Goal: Share content

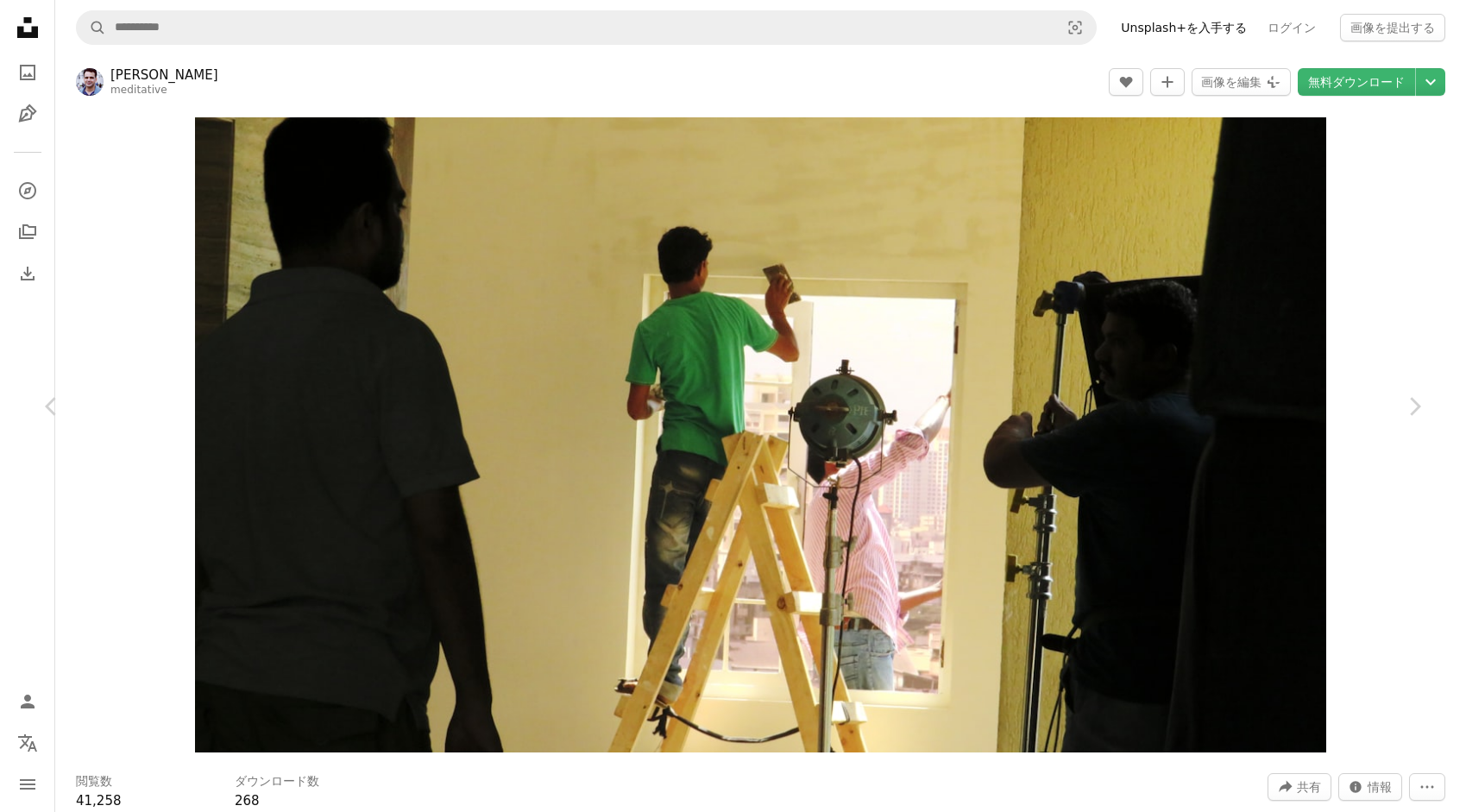
scroll to position [20753, 0]
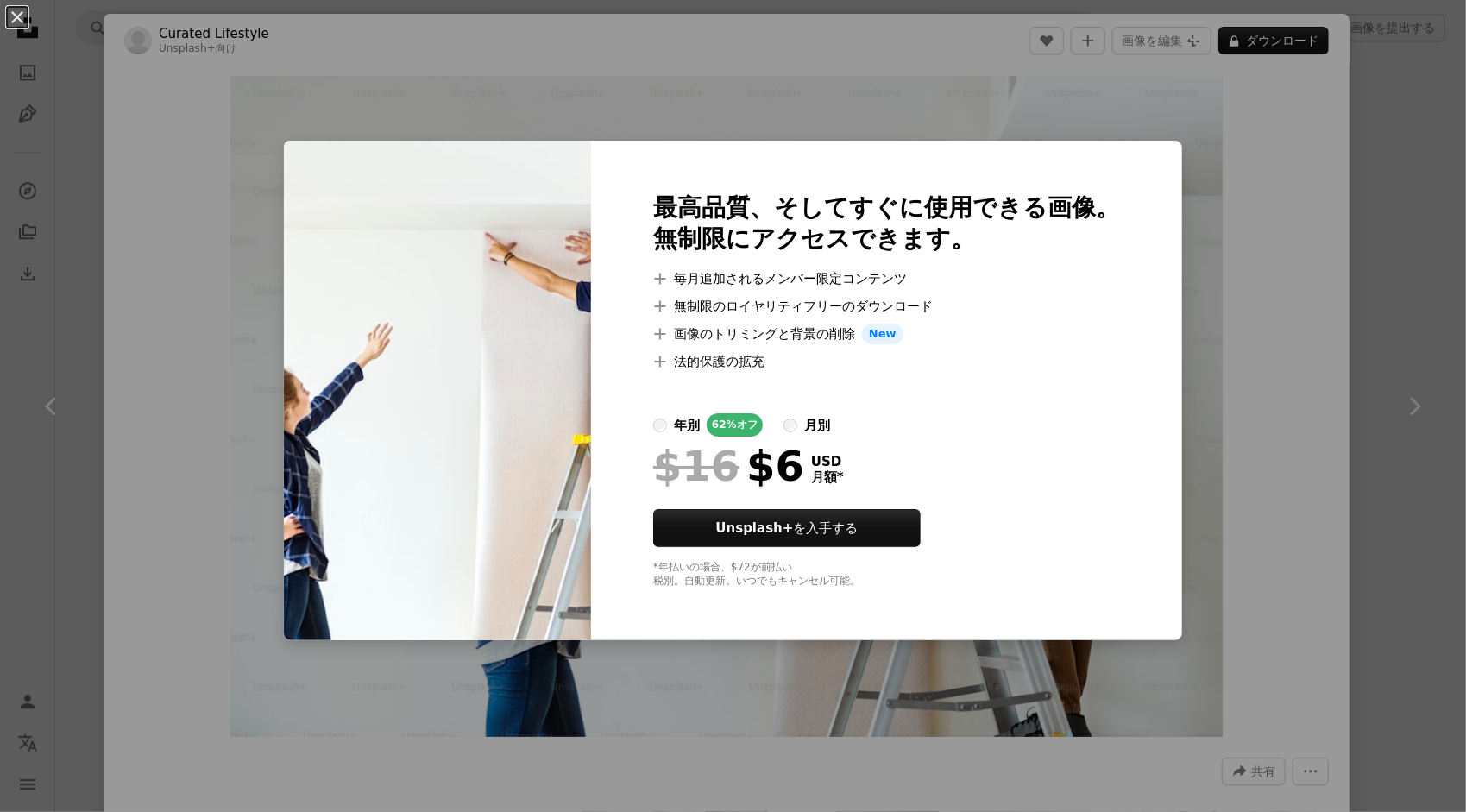
click at [838, 138] on div "An X shape 最高品質、そしてすぐに使用できる画像。 無制限にアクセスできます。 A plus sign 毎月追加されるメンバー限定コンテンツ A p…" at bounding box center [733, 406] width 1466 height 812
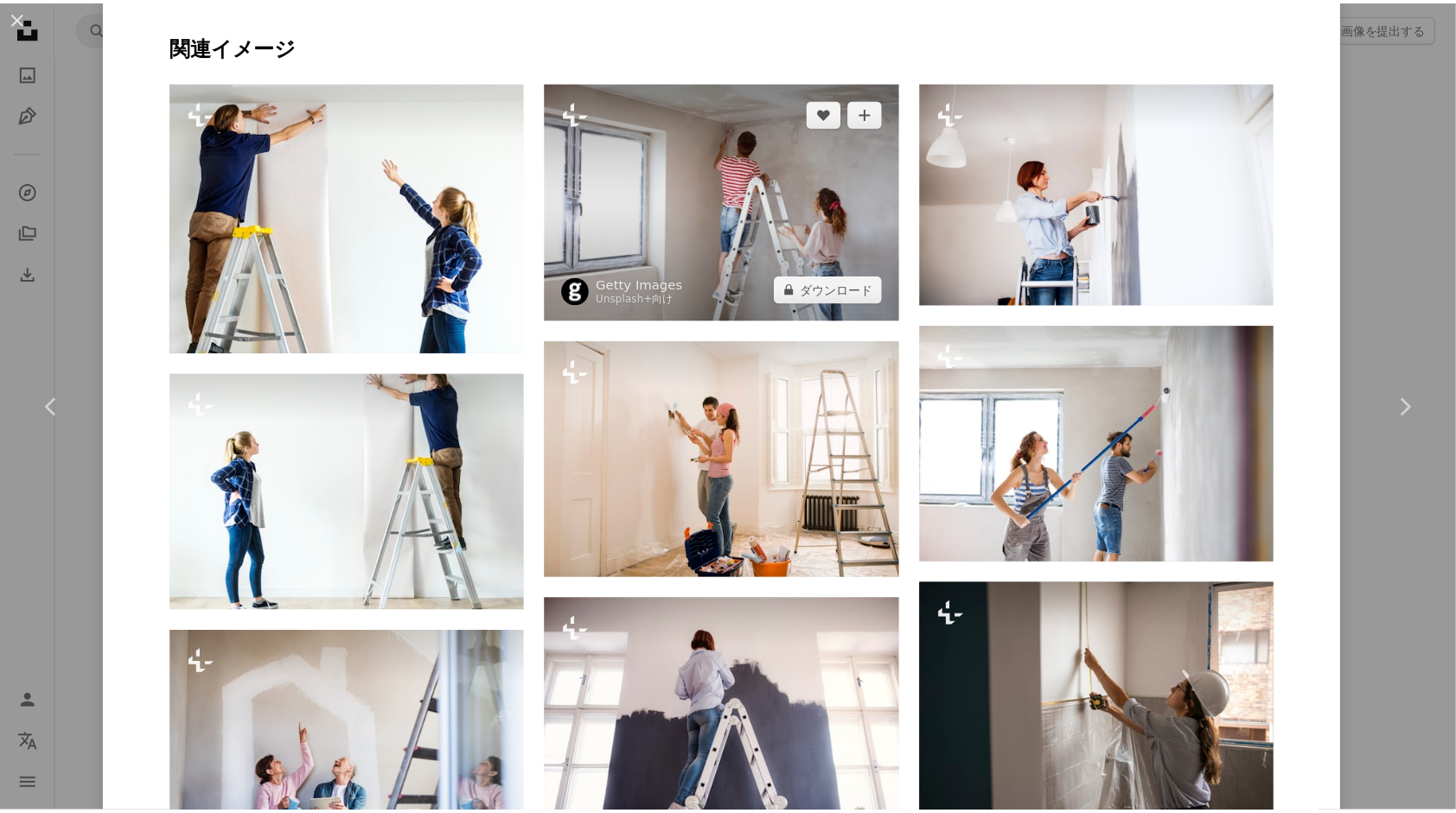
scroll to position [1296, 0]
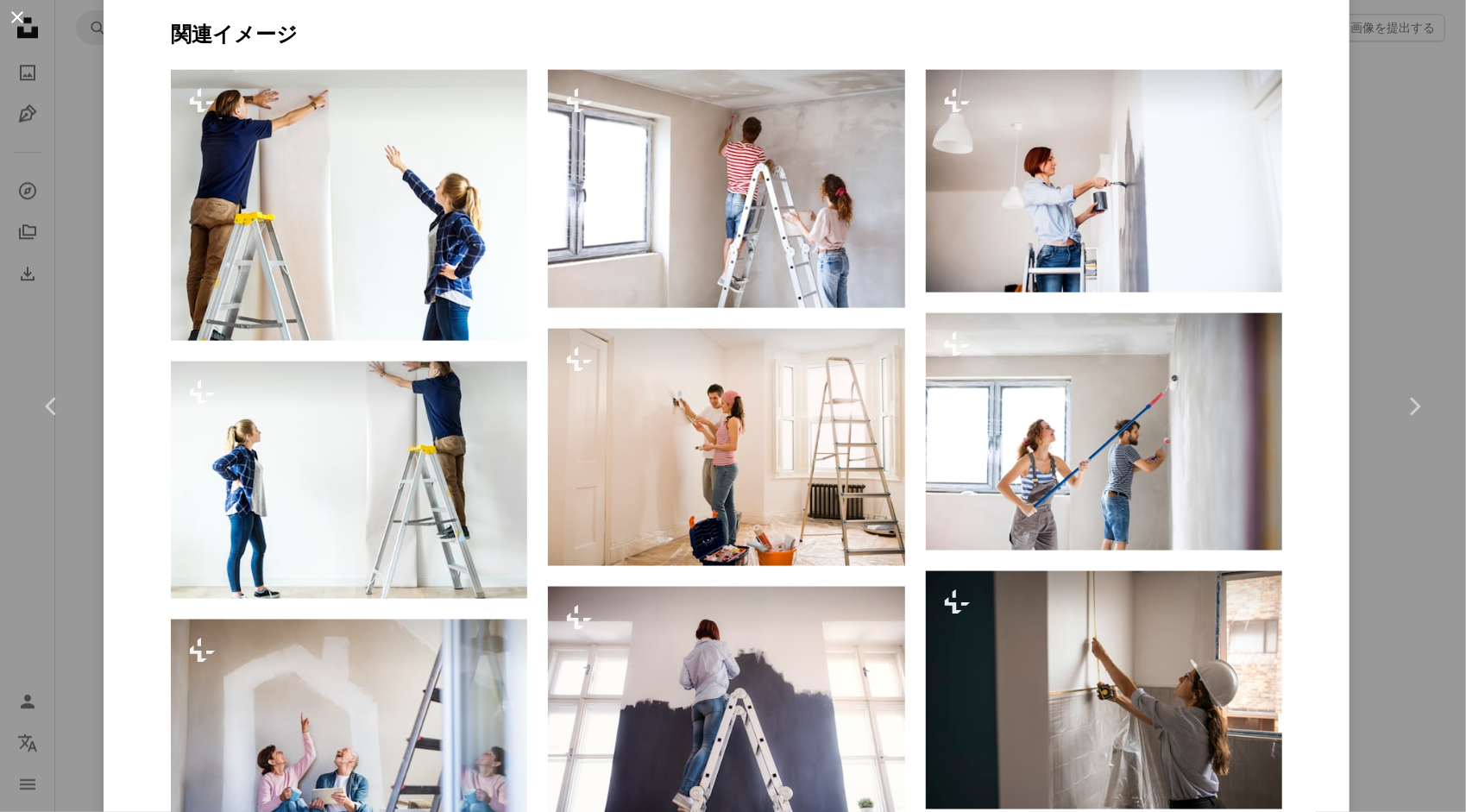
click at [19, 15] on button "An X shape" at bounding box center [17, 17] width 21 height 21
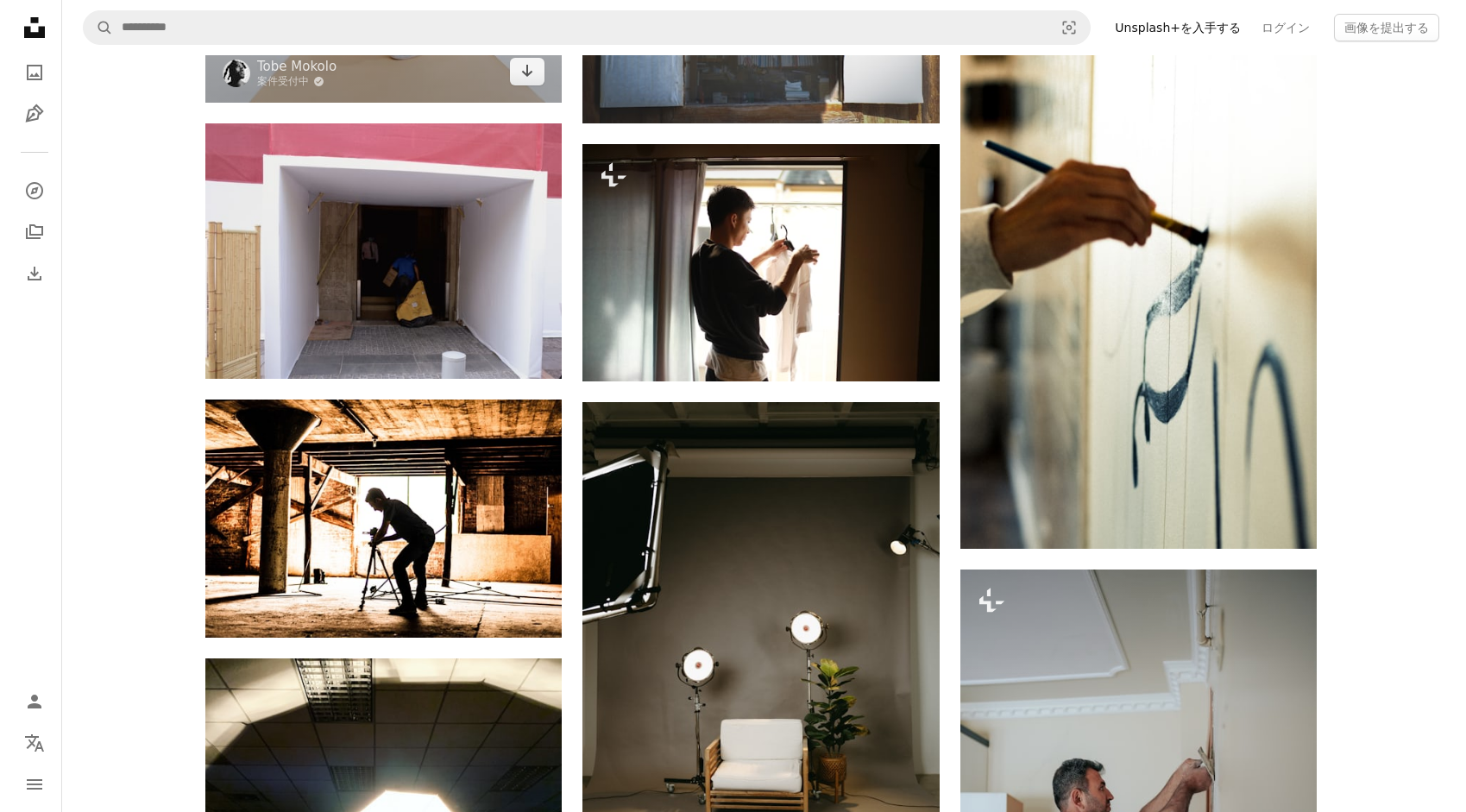
scroll to position [20839, 0]
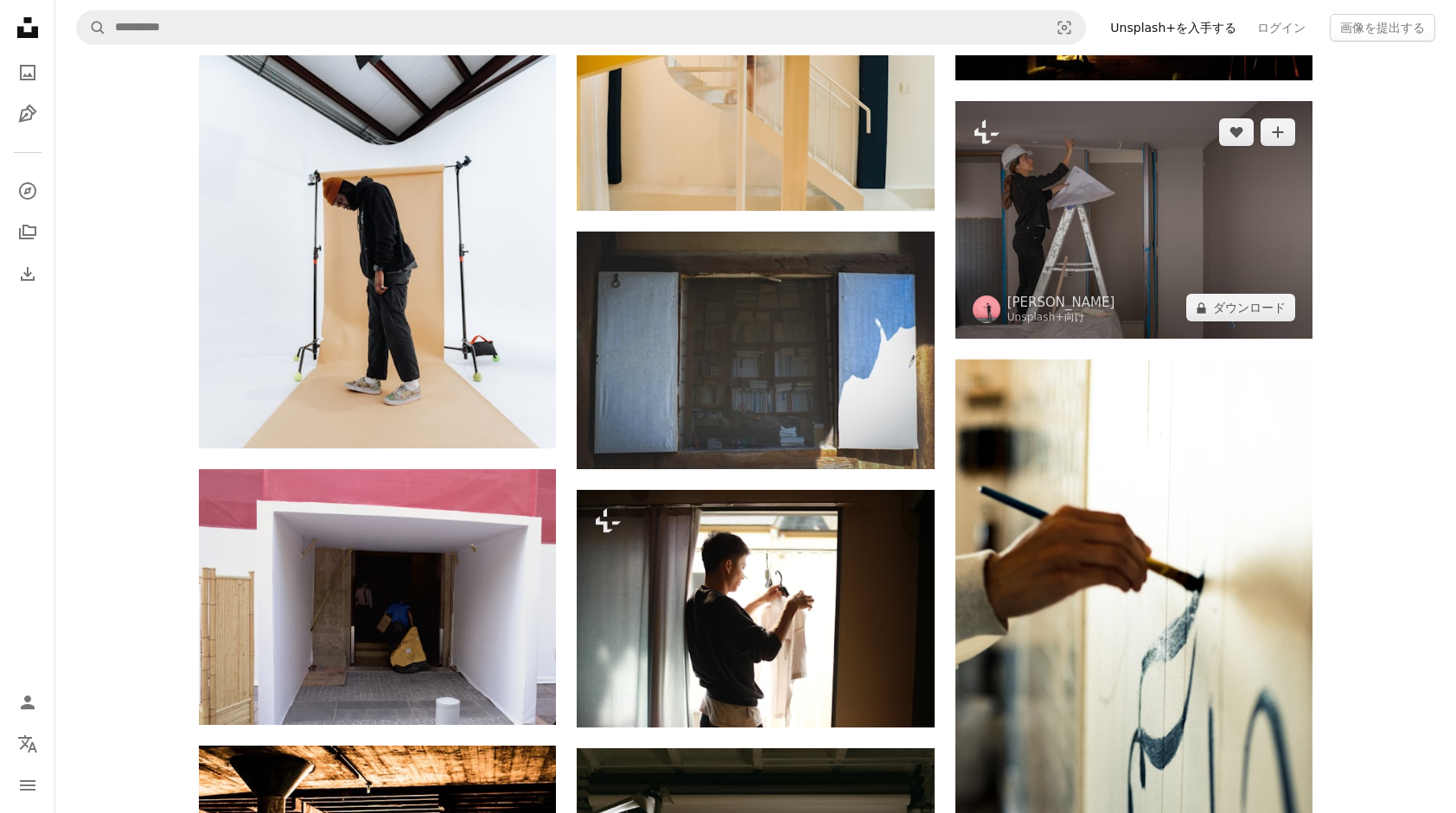
click at [1096, 232] on img at bounding box center [1133, 220] width 357 height 238
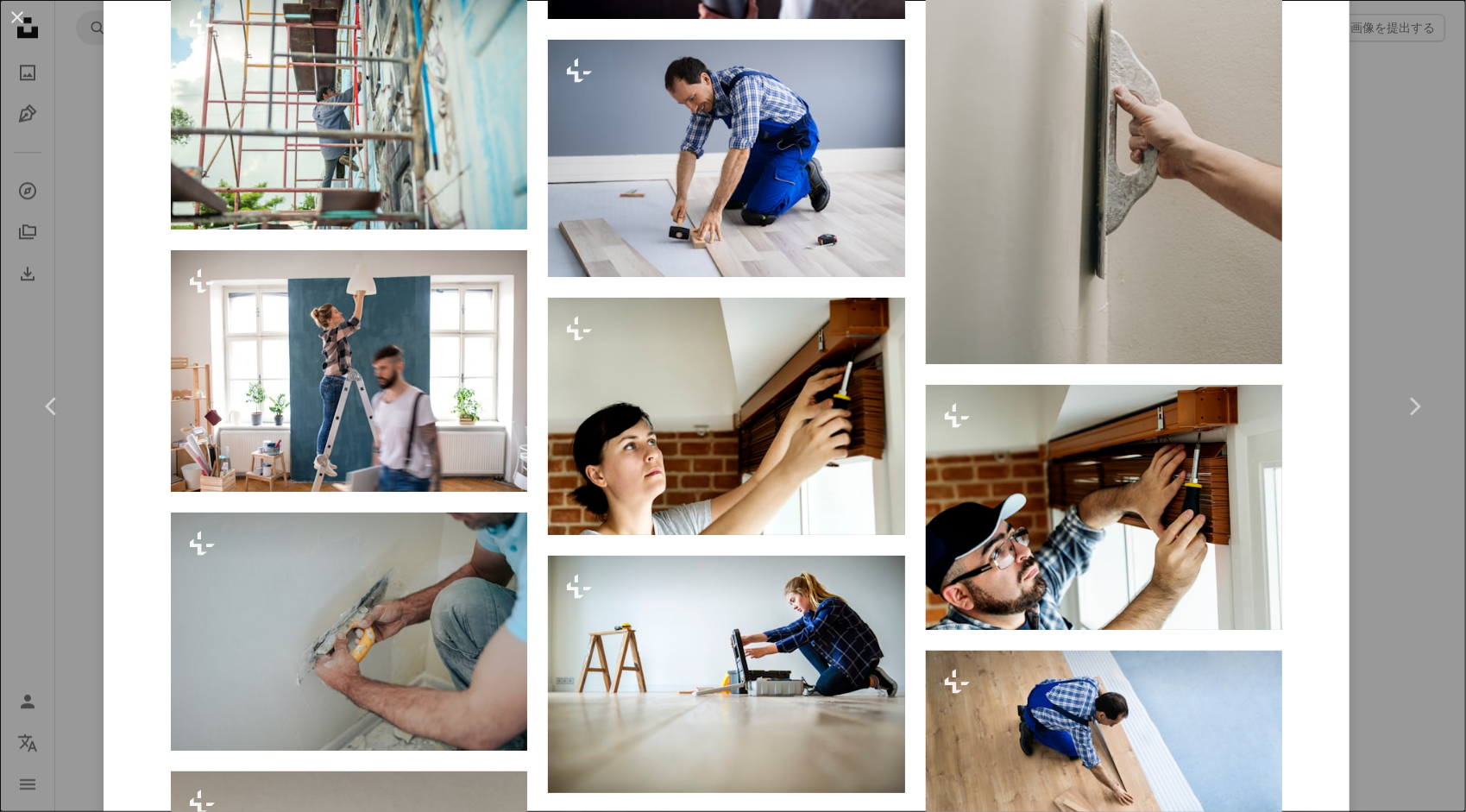
scroll to position [17931, 0]
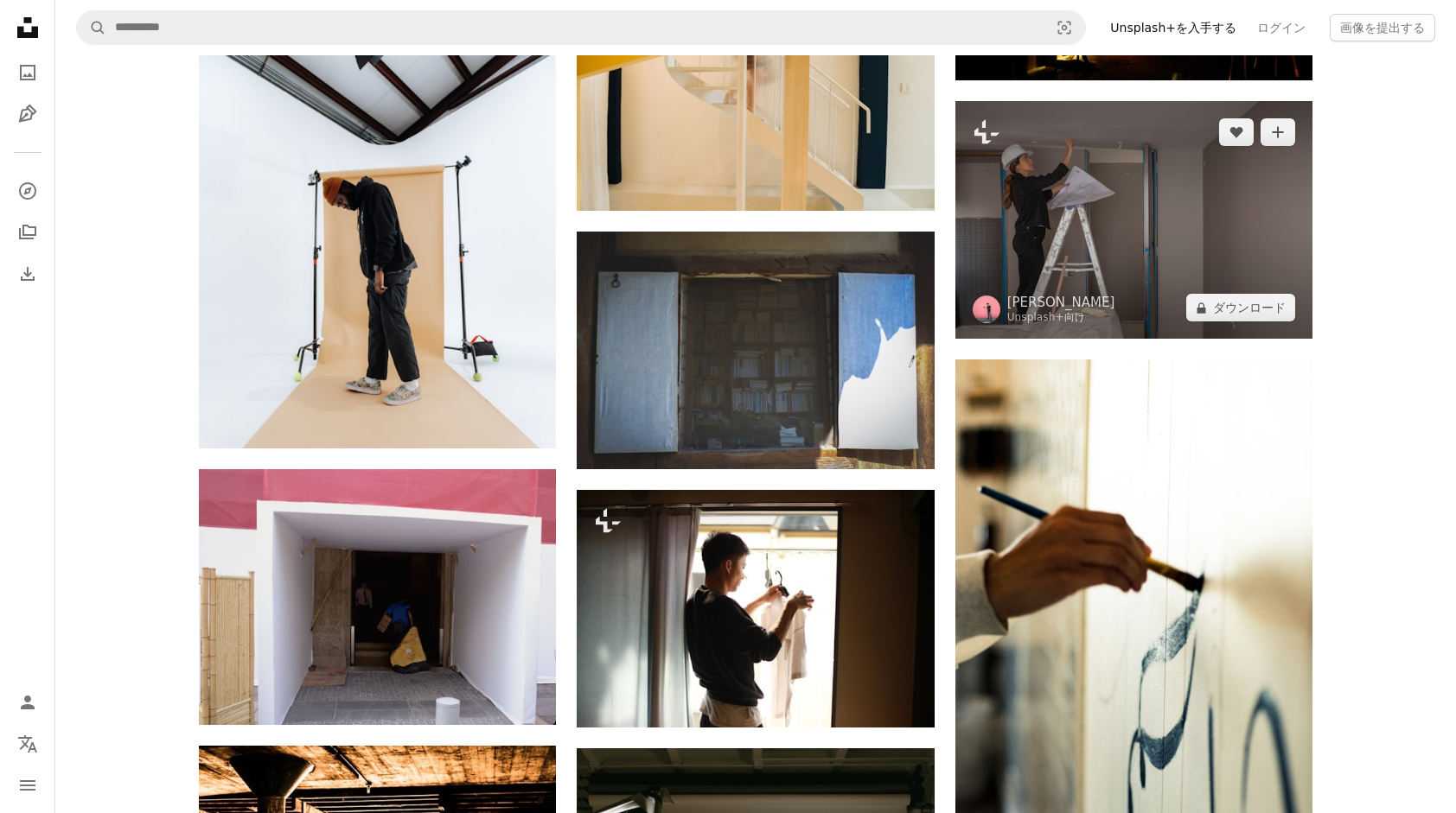
click at [1027, 257] on img at bounding box center [1133, 220] width 357 height 238
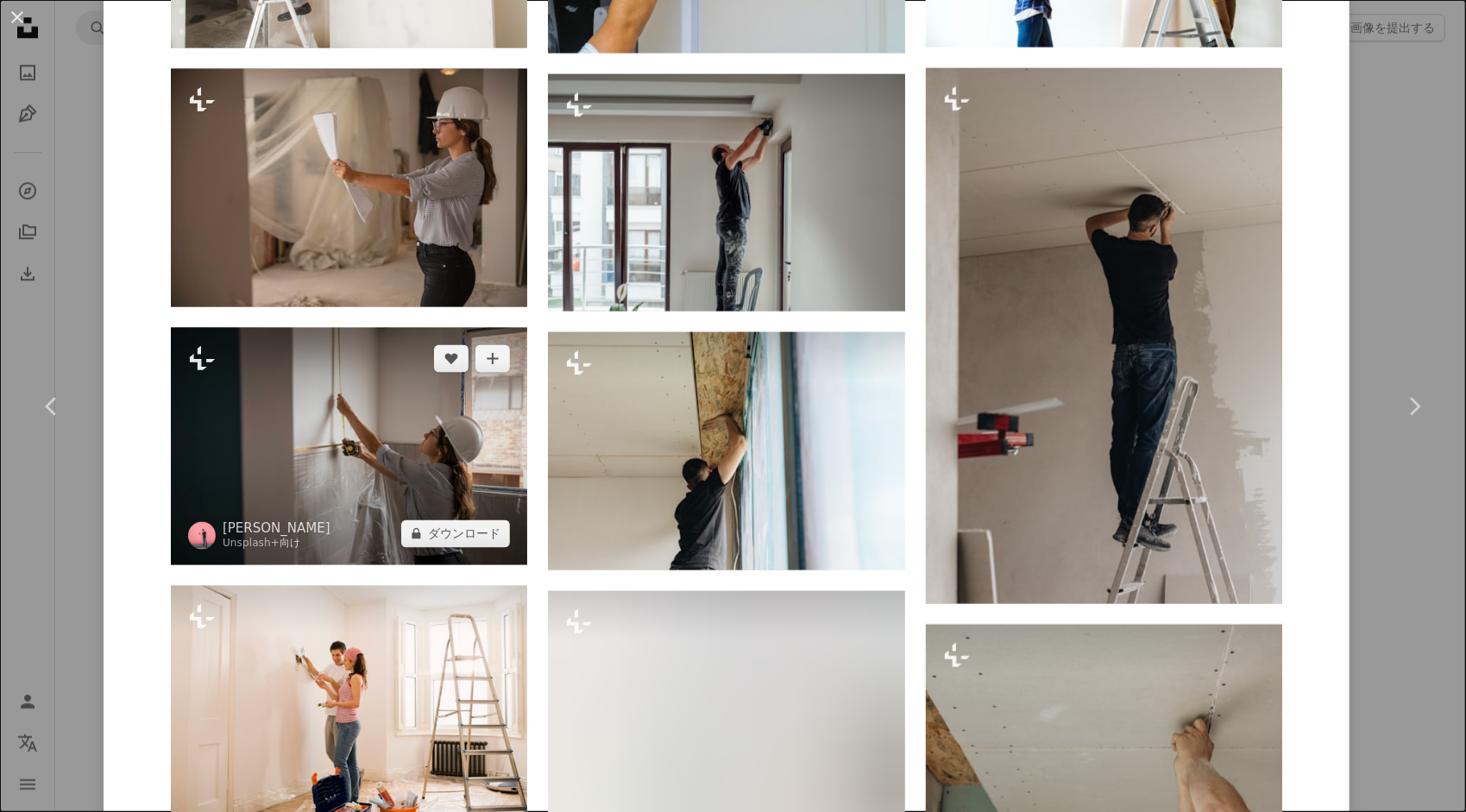
scroll to position [1467, 0]
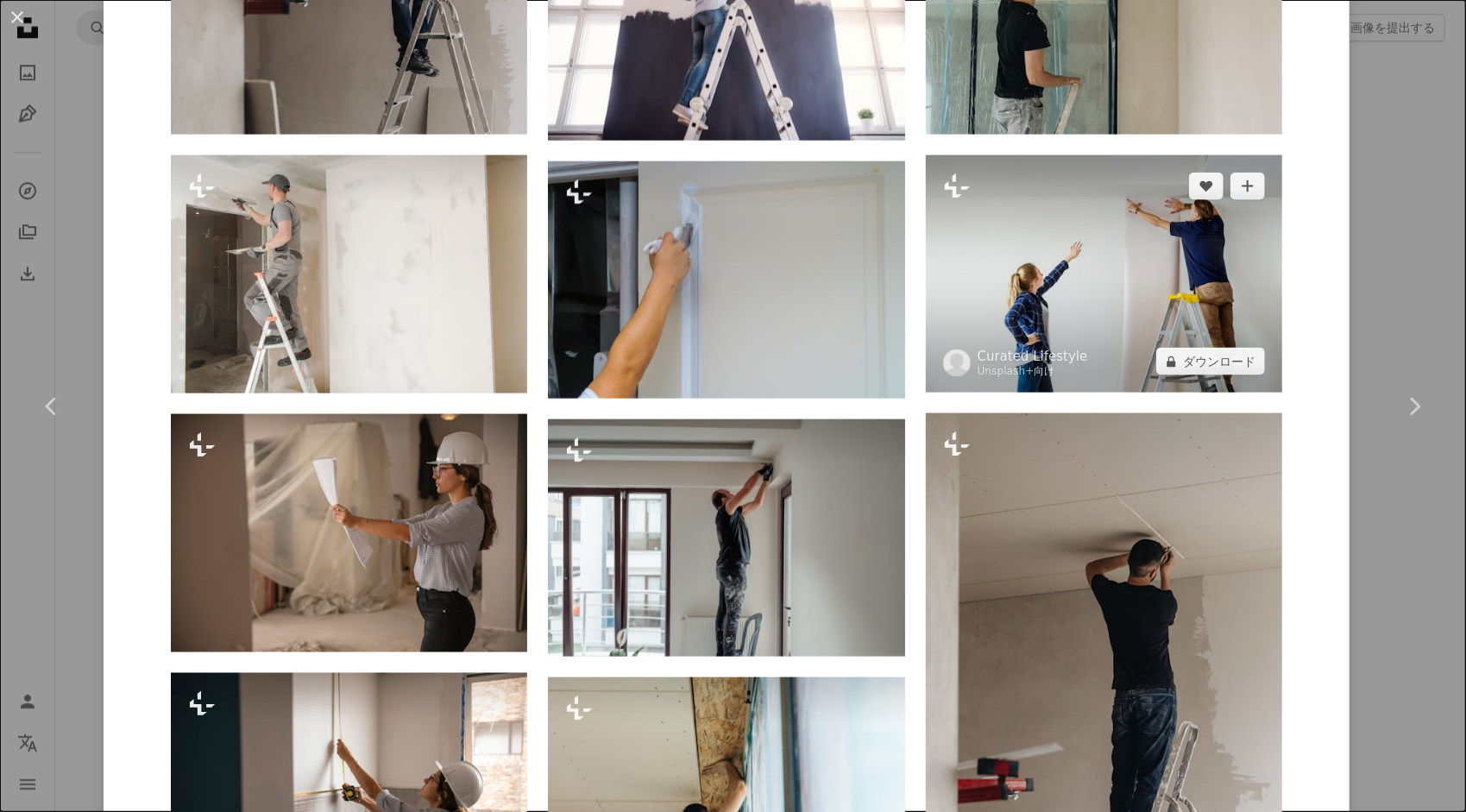
click at [1018, 260] on img at bounding box center [1104, 274] width 356 height 237
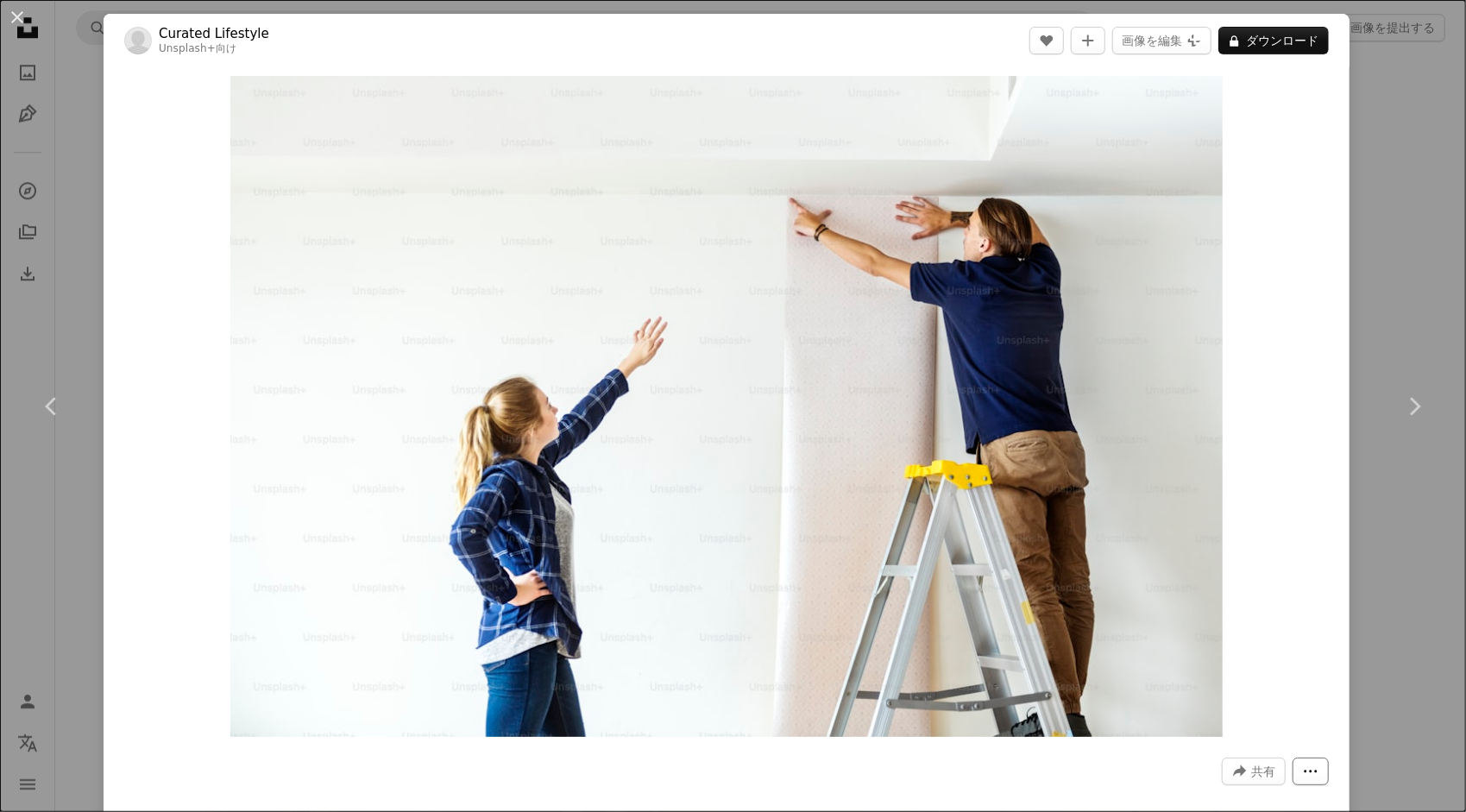
click at [1303, 777] on icon "More Actions" at bounding box center [1311, 771] width 15 height 15
click at [1251, 780] on span "共有" at bounding box center [1263, 771] width 24 height 25
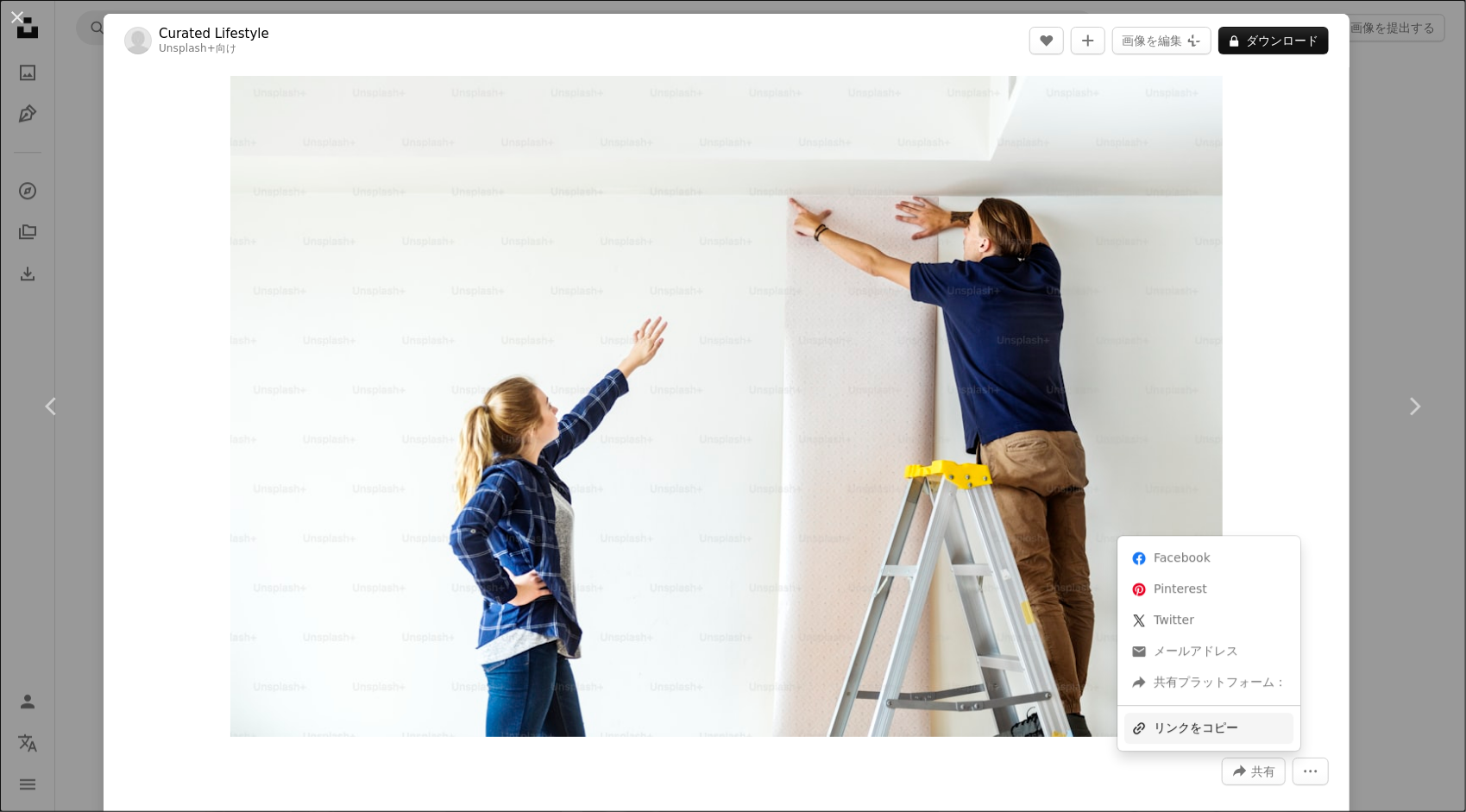
click at [1208, 738] on div "A URL sharing icon (chains) リンクをコピー" at bounding box center [1210, 728] width 170 height 31
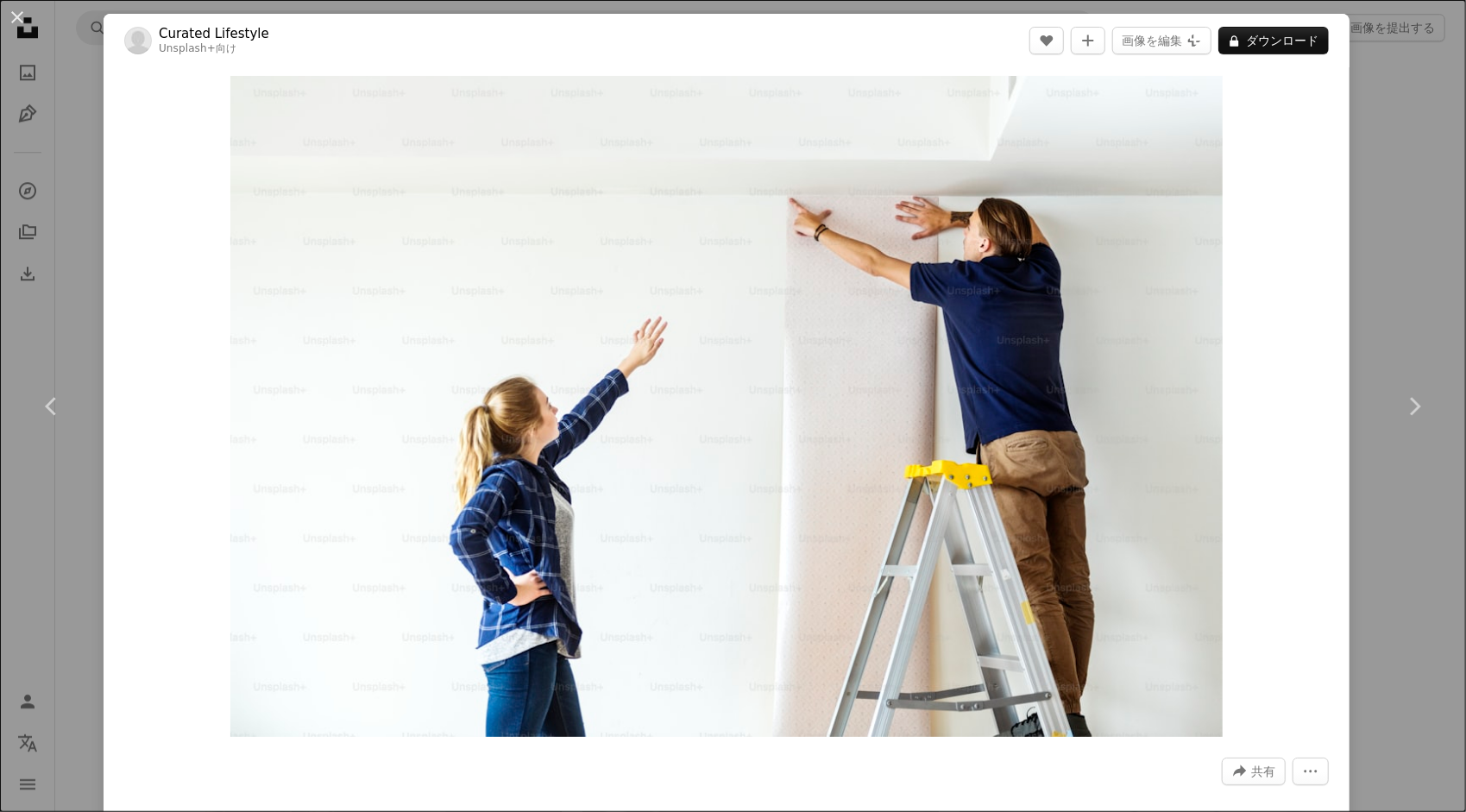
click at [15, 10] on button "An X shape" at bounding box center [17, 17] width 21 height 21
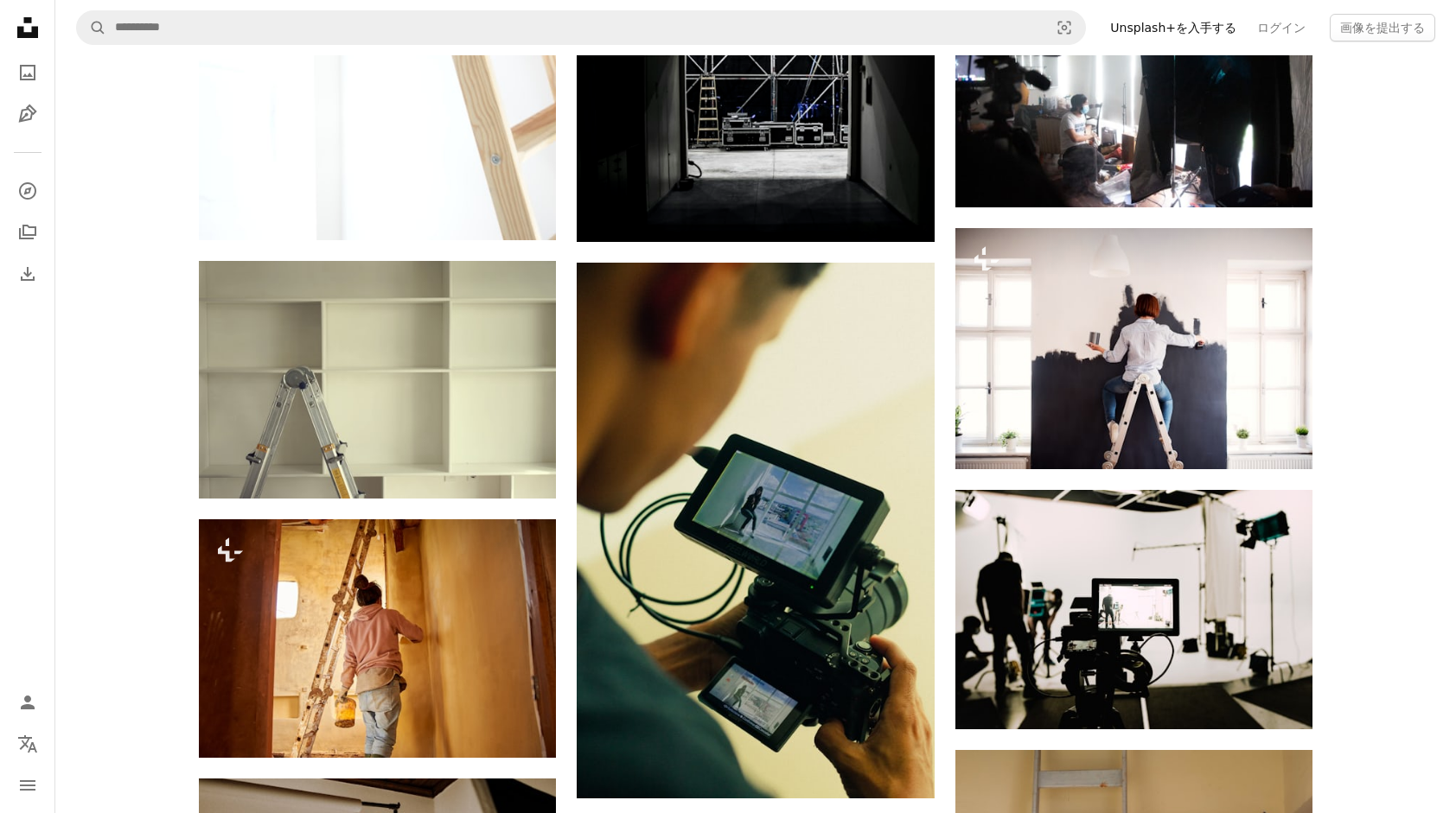
scroll to position [19050, 0]
